Goal: Information Seeking & Learning: Compare options

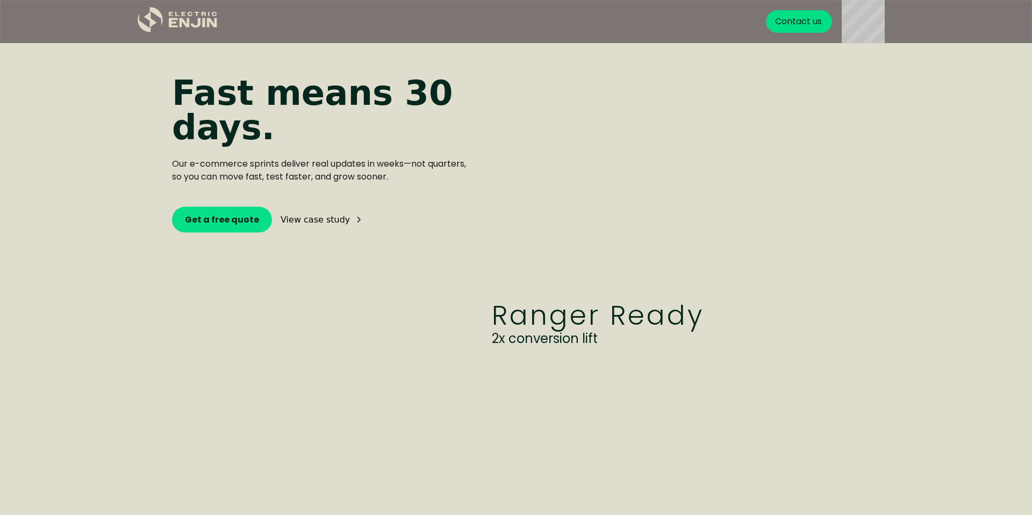
scroll to position [2628, 0]
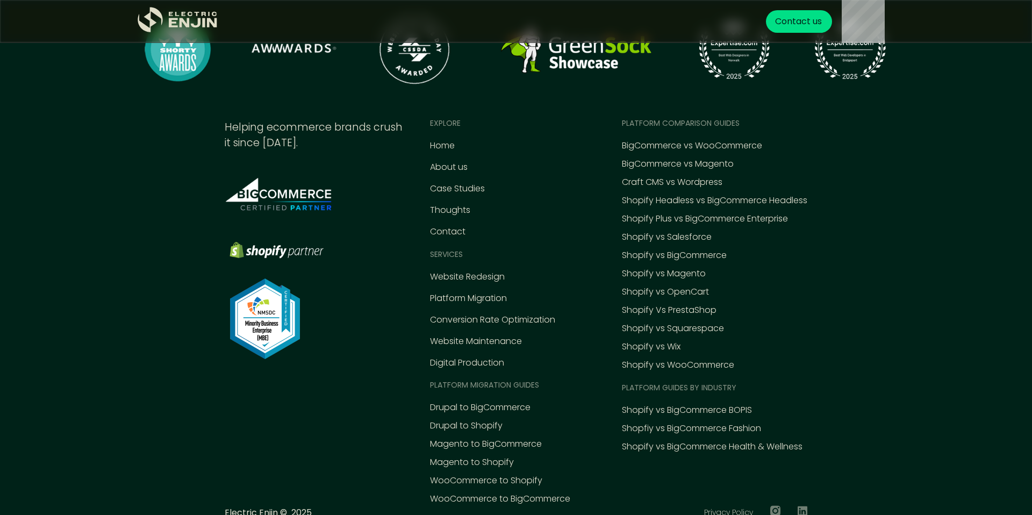
scroll to position [4954, 0]
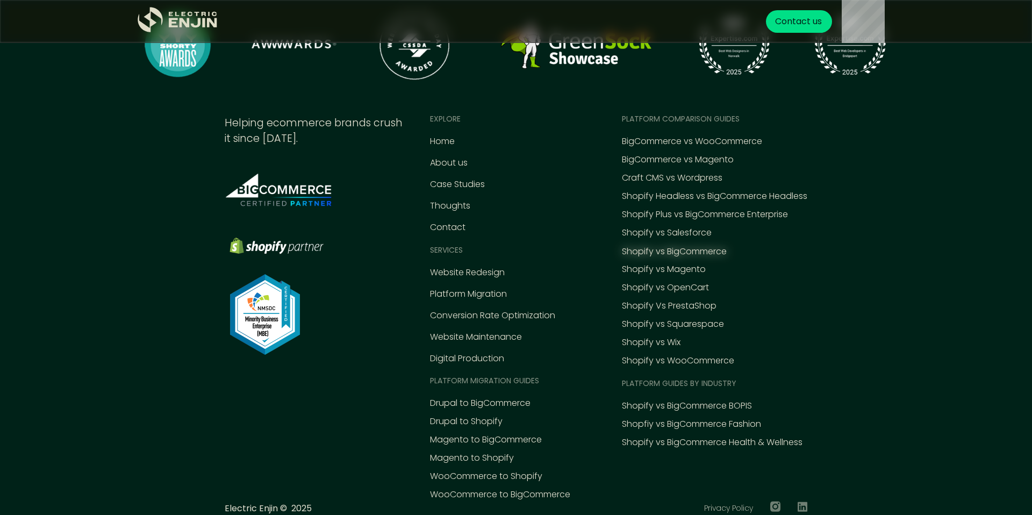
click at [691, 247] on div "Shopify vs BigCommerce" at bounding box center [674, 251] width 105 height 13
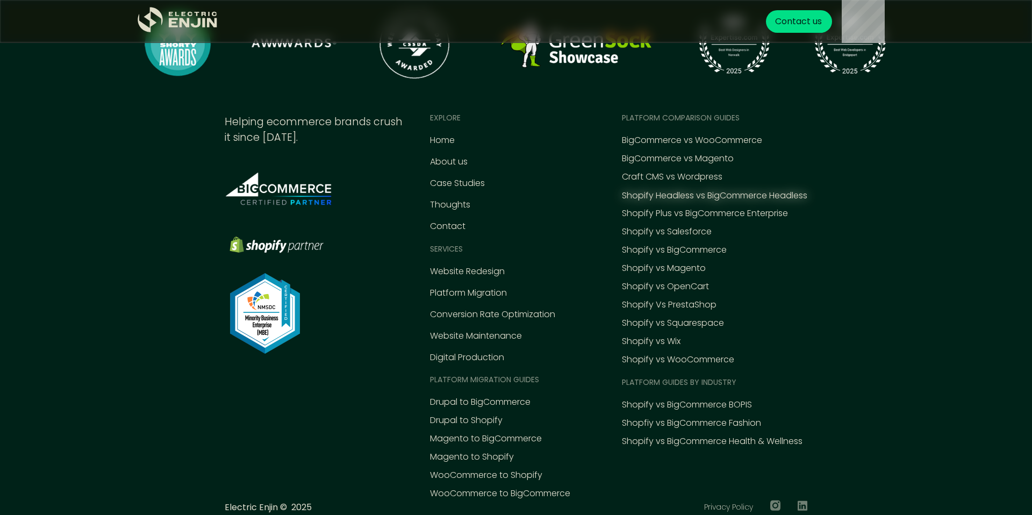
scroll to position [4954, 0]
click at [692, 198] on div "Shopify Headless vs BigCommerce Headless" at bounding box center [714, 196] width 185 height 13
click at [770, 215] on div "Shopify Plus vs BigCommerce Enterprise" at bounding box center [705, 214] width 166 height 13
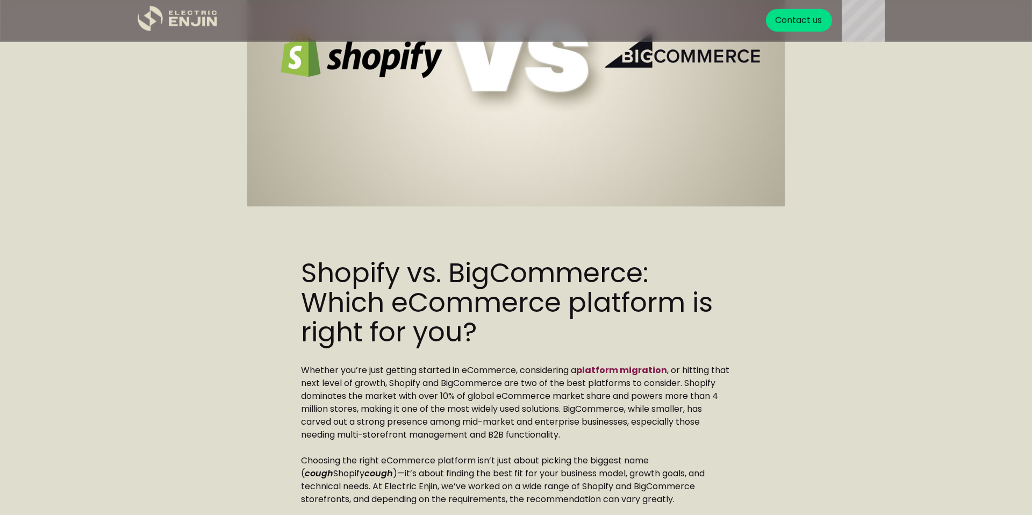
scroll to position [349, 0]
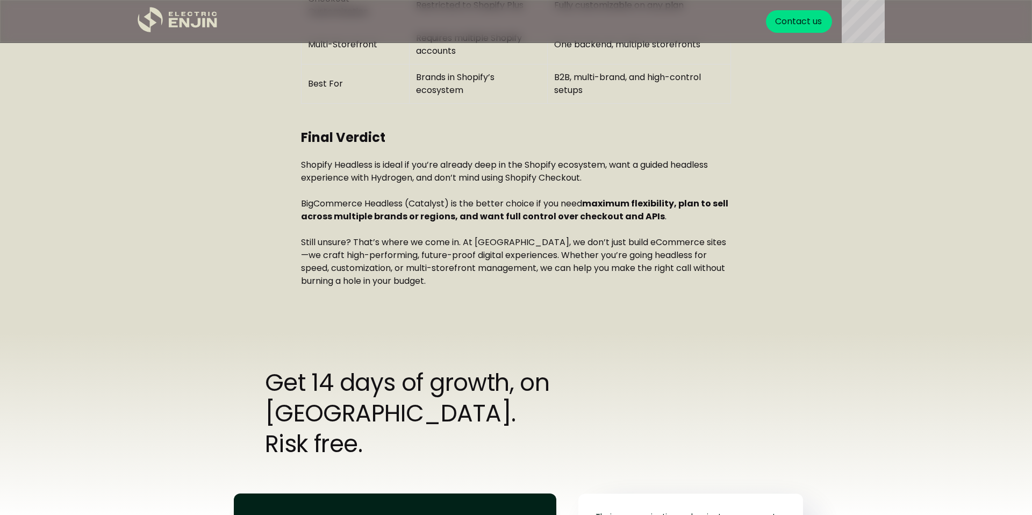
scroll to position [2014, 0]
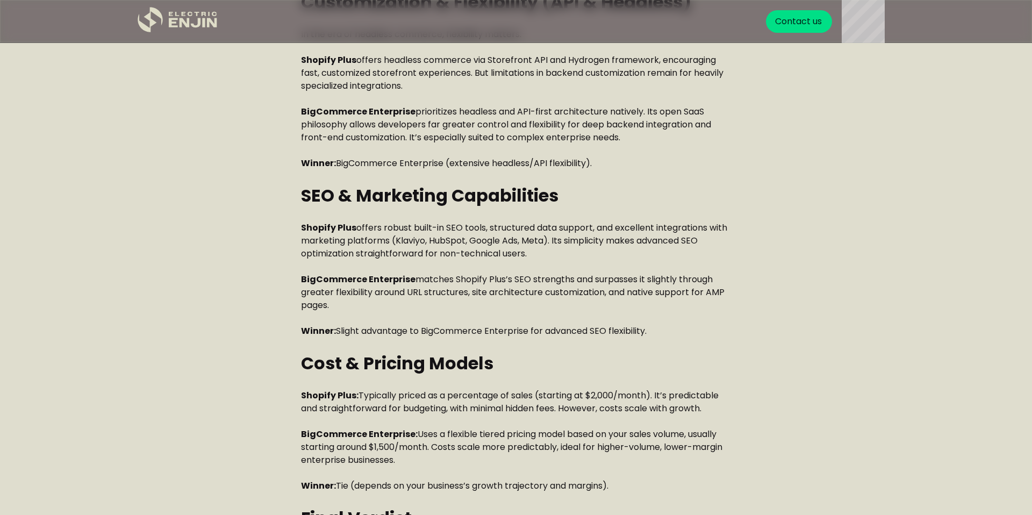
scroll to position [1587, 0]
